Goal: Task Accomplishment & Management: Manage account settings

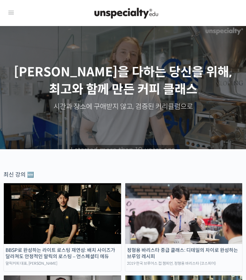
click at [10, 12] on icon at bounding box center [11, 13] width 8 height 8
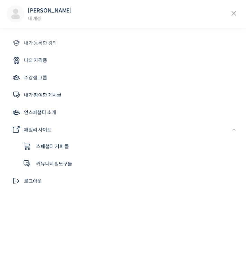
click at [67, 40] on link "내가 등록한 강의" at bounding box center [123, 43] width 232 height 17
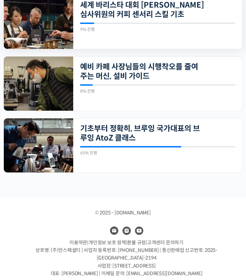
scroll to position [275, 0]
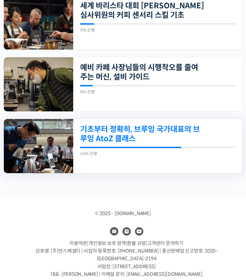
click at [135, 130] on link "기초부터 정확히, 브루잉 국가대표의 브루잉 AtoZ 클래스" at bounding box center [142, 133] width 124 height 19
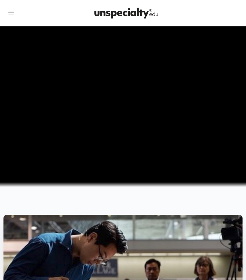
scroll to position [41, 0]
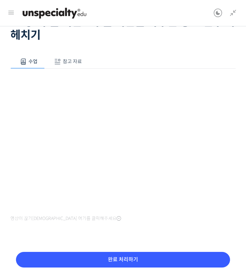
scroll to position [53, 0]
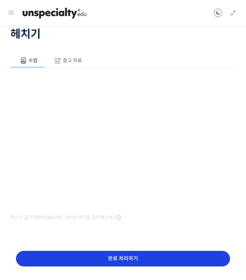
click at [118, 261] on input "완료 처리하기" at bounding box center [123, 259] width 214 height 16
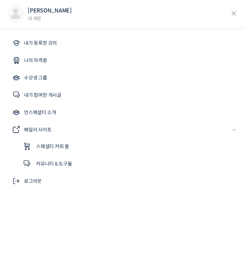
click at [11, 11] on img at bounding box center [15, 13] width 17 height 17
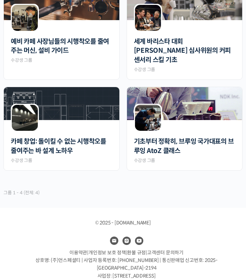
scroll to position [221, 0]
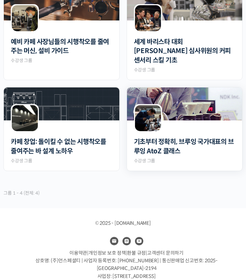
click at [186, 120] on div at bounding box center [184, 126] width 115 height 12
click at [185, 90] on img at bounding box center [184, 103] width 115 height 33
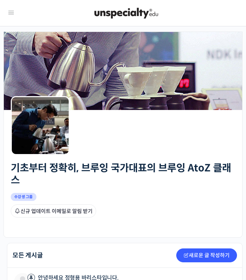
click at [12, 13] on icon at bounding box center [11, 13] width 8 height 8
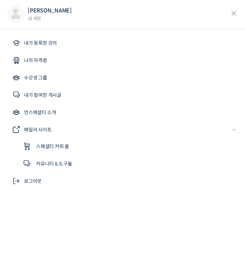
click at [232, 12] on icon at bounding box center [233, 13] width 10 height 10
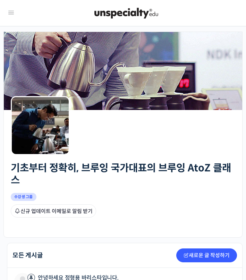
click at [127, 15] on img at bounding box center [126, 13] width 68 height 21
